Goal: Task Accomplishment & Management: Use online tool/utility

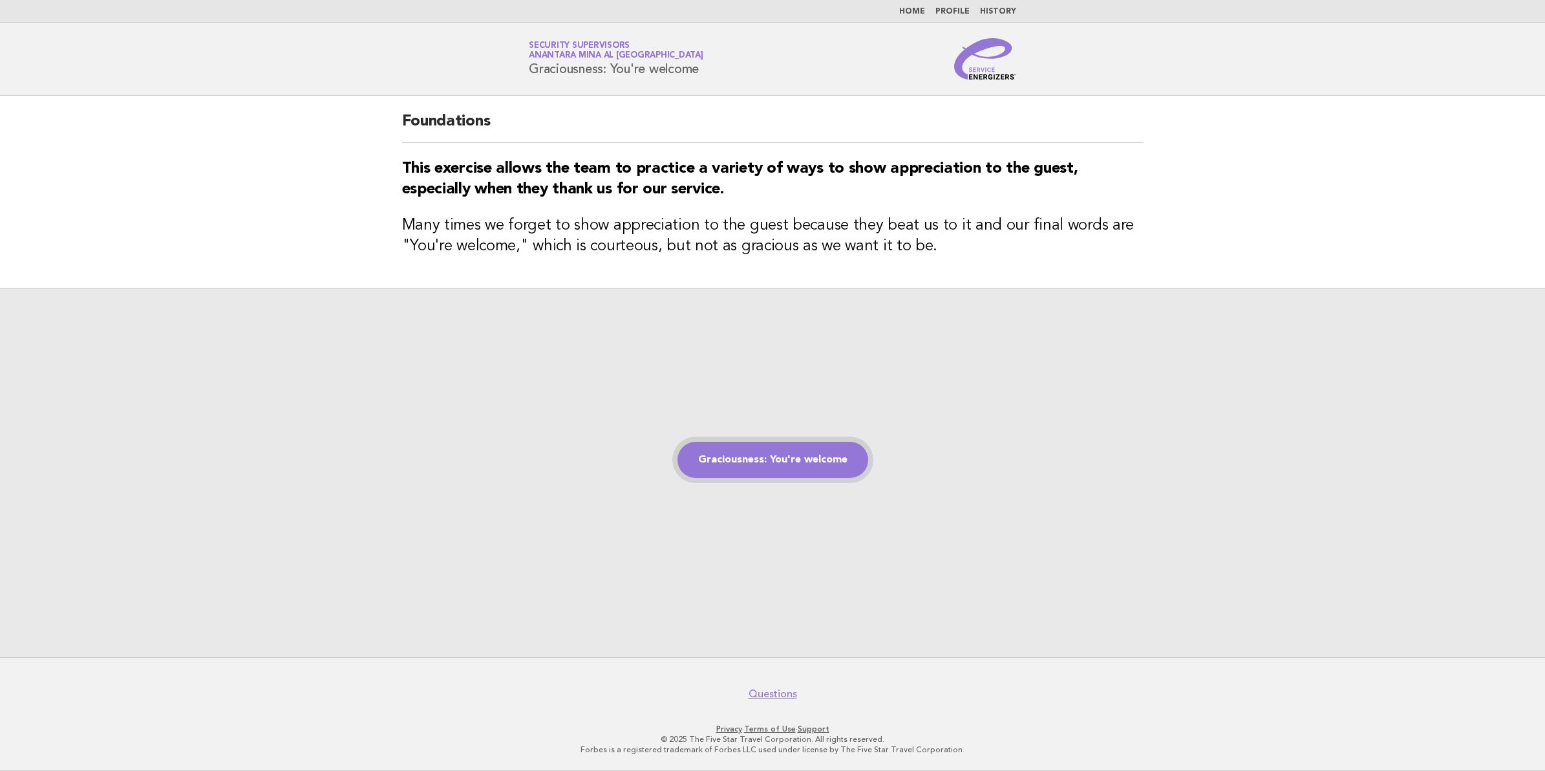
click at [810, 466] on link "Graciousness: You're welcome" at bounding box center [772, 460] width 191 height 36
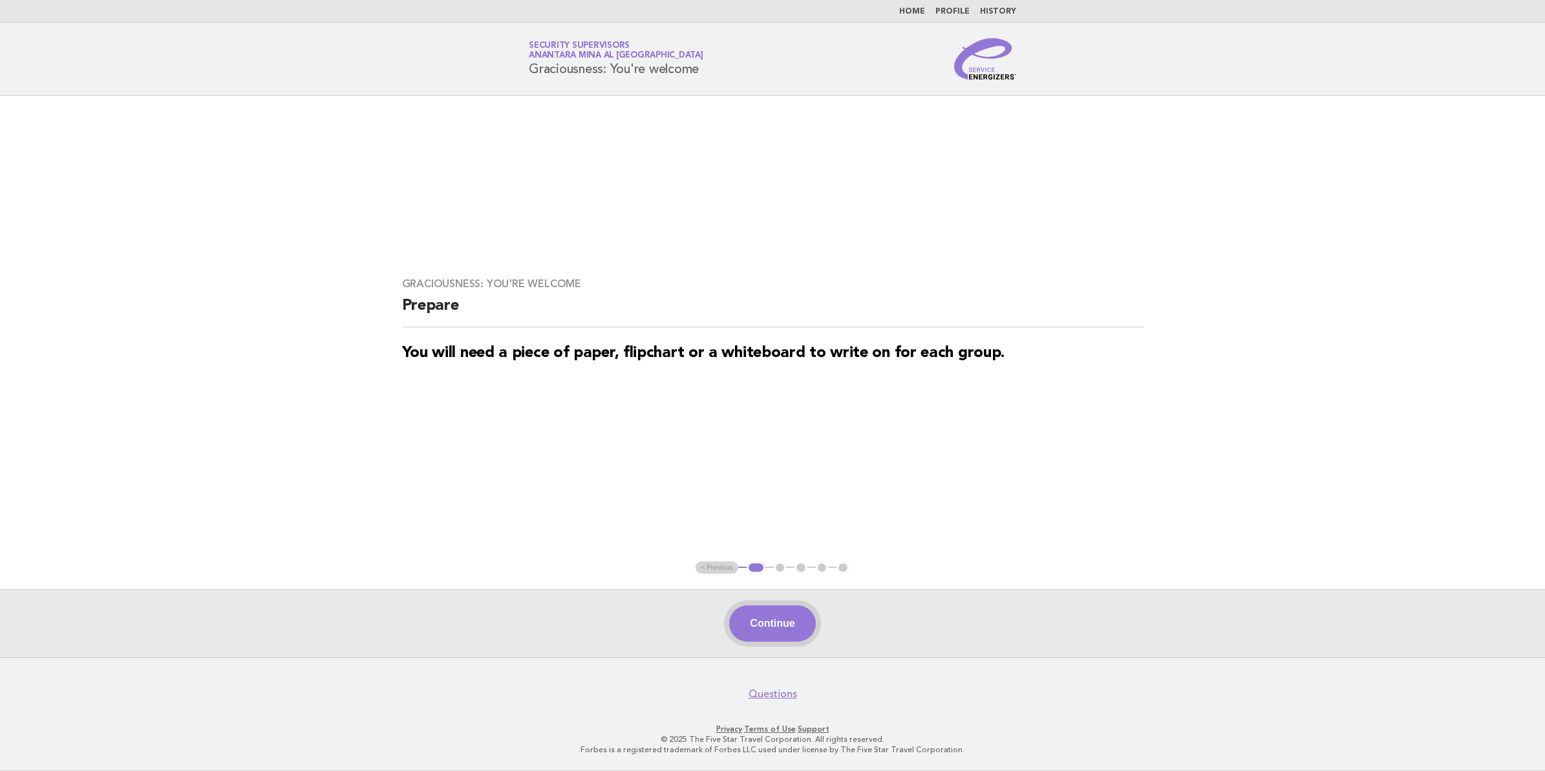
click at [777, 618] on button "Continue" at bounding box center [772, 623] width 86 height 36
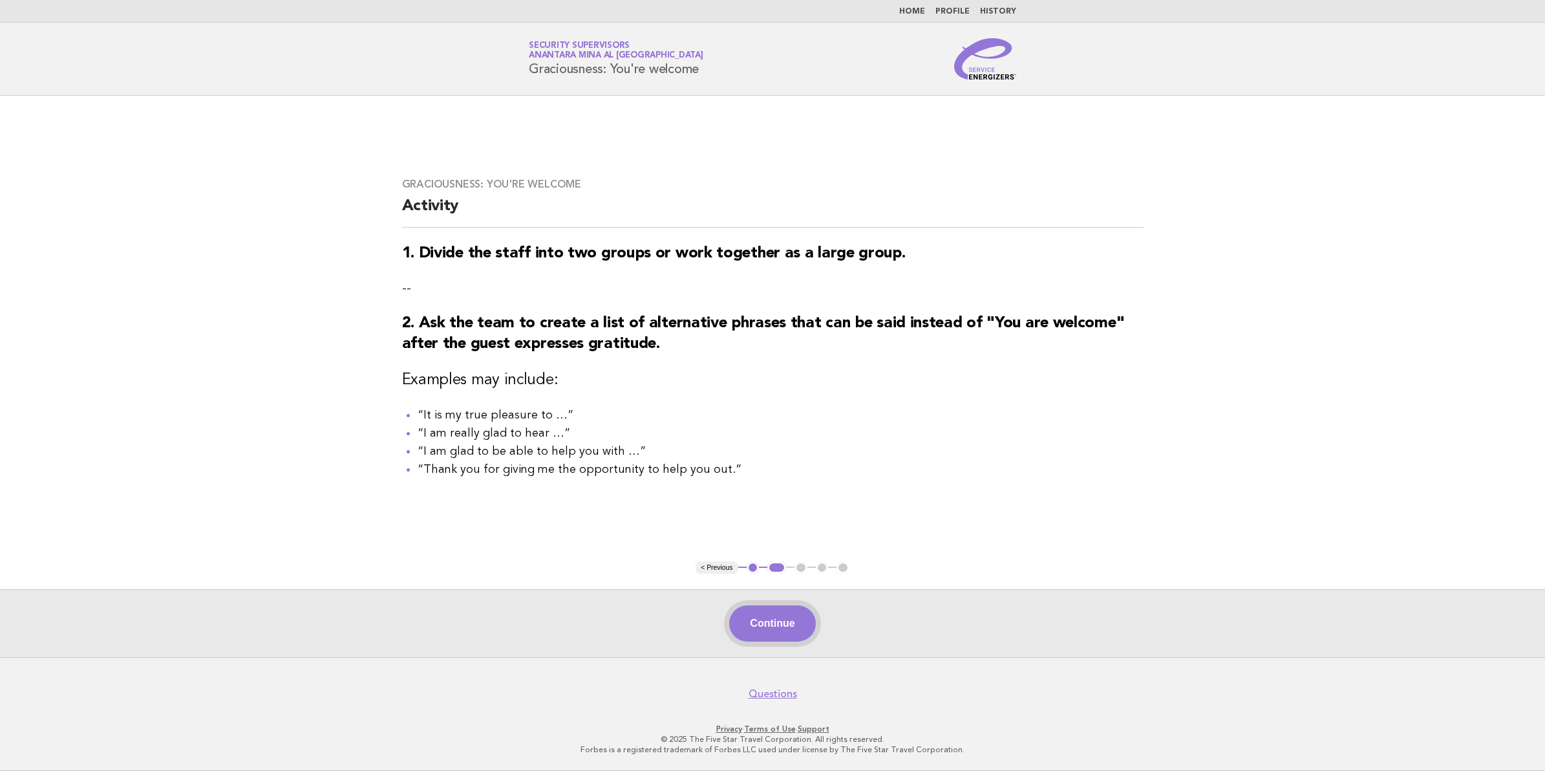
click at [785, 617] on button "Continue" at bounding box center [772, 623] width 86 height 36
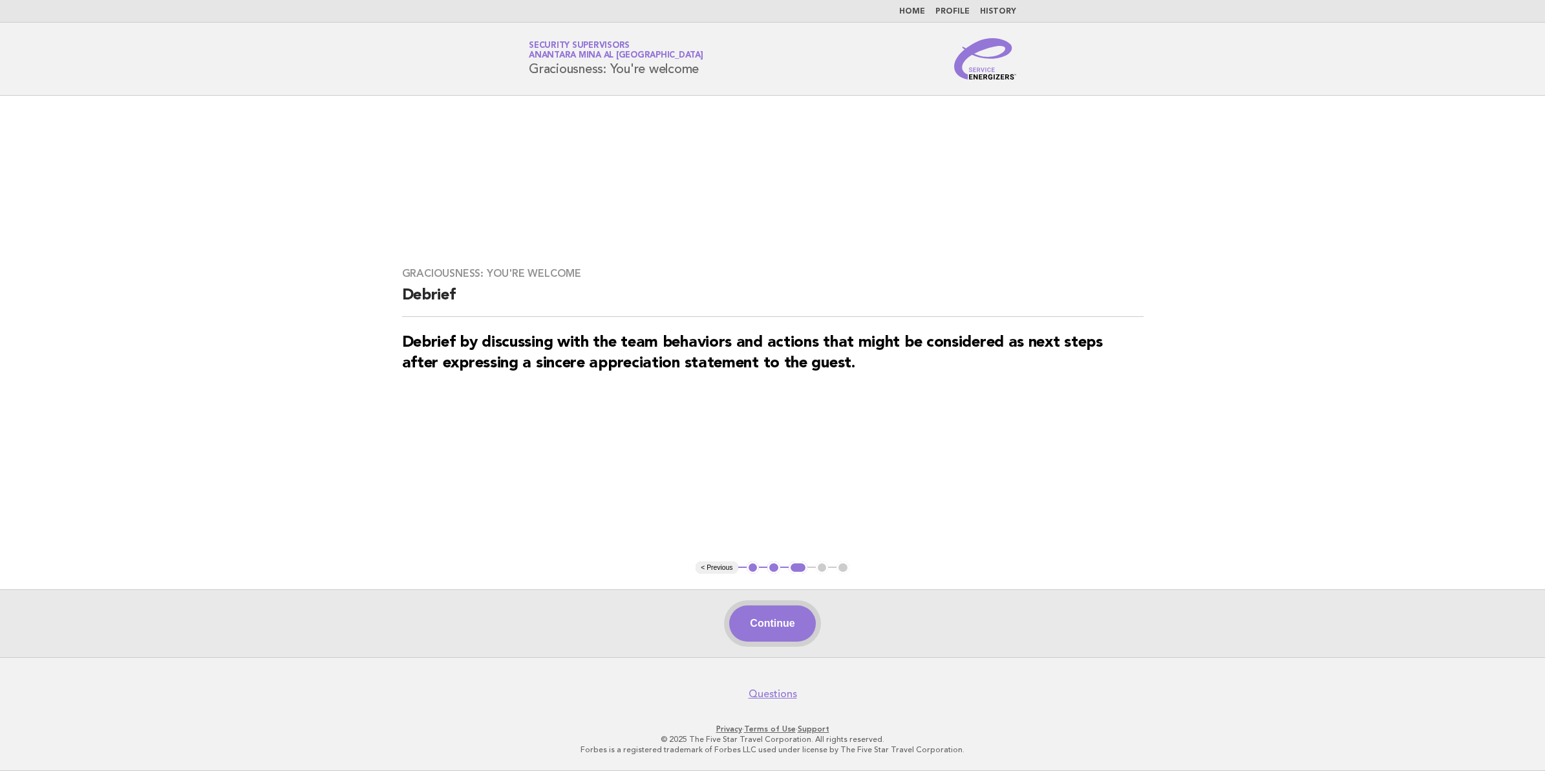
drag, startPoint x: 761, startPoint y: 618, endPoint x: 771, endPoint y: 621, distance: 9.4
click at [765, 621] on button "Continue" at bounding box center [772, 623] width 86 height 36
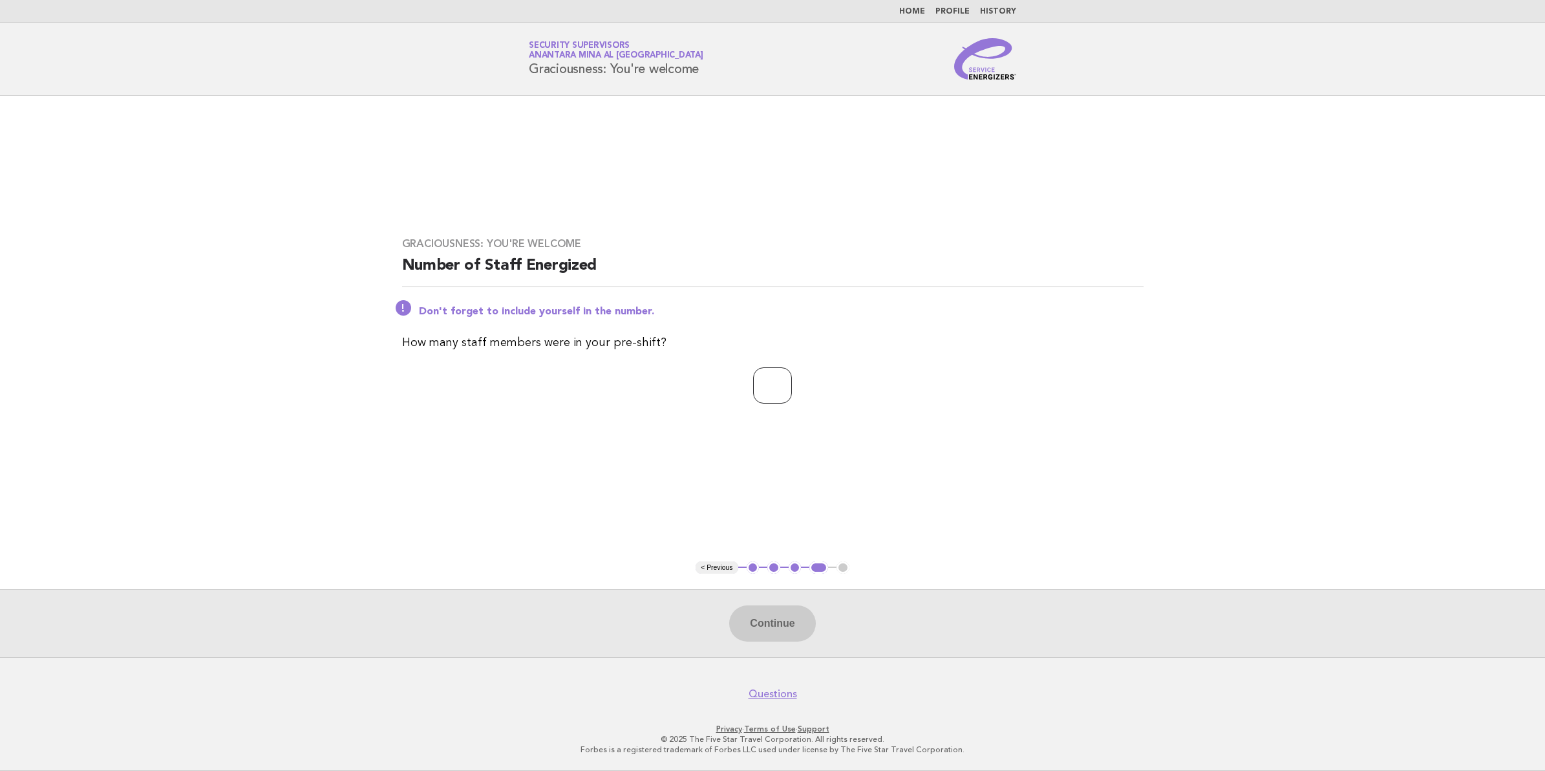
click at [767, 391] on input "number" at bounding box center [772, 385] width 39 height 36
type input "**"
drag, startPoint x: 761, startPoint y: 624, endPoint x: 768, endPoint y: 624, distance: 7.1
click at [763, 624] on button "Continue" at bounding box center [772, 623] width 86 height 36
